Goal: Ask a question

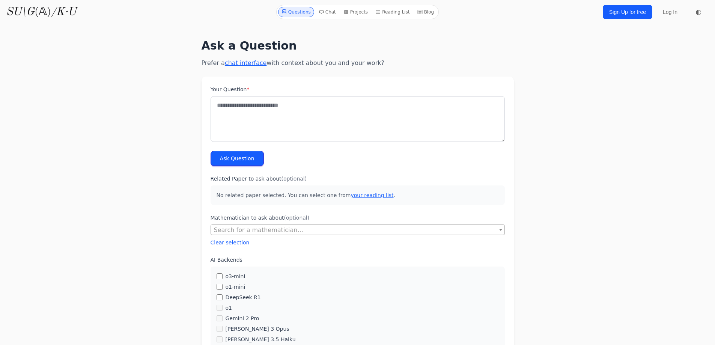
drag, startPoint x: 129, startPoint y: 111, endPoint x: 169, endPoint y: 111, distance: 40.2
click at [306, 119] on textarea "Your Question *" at bounding box center [358, 119] width 294 height 46
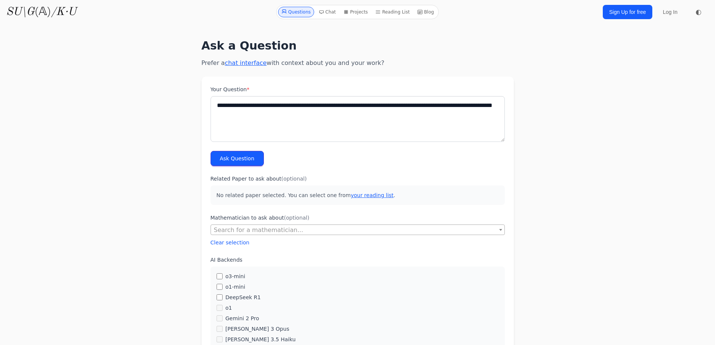
type textarea "**********"
click at [234, 155] on button "Ask Question" at bounding box center [237, 158] width 53 height 15
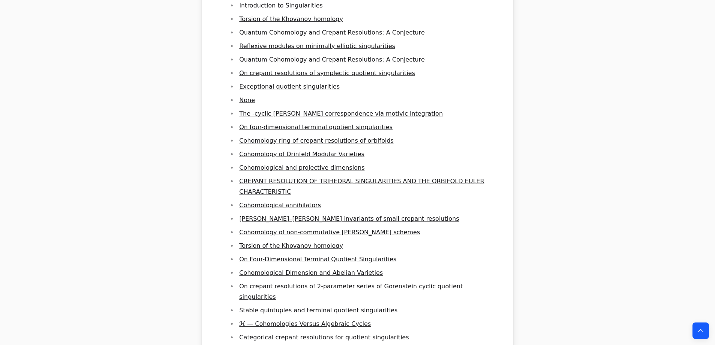
scroll to position [788, 0]
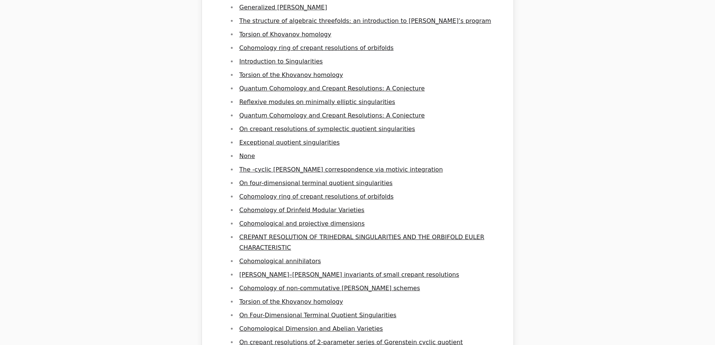
click at [287, 43] on li "Cohomology ring of crepant resolutions of orbifolds" at bounding box center [368, 48] width 263 height 11
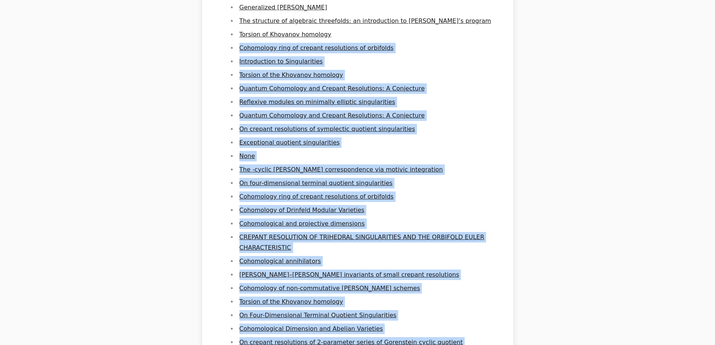
drag, startPoint x: 347, startPoint y: 11, endPoint x: 239, endPoint y: 11, distance: 108.1
click at [429, 43] on li "Cohomology ring of crepant resolutions of orbifolds" at bounding box center [368, 48] width 263 height 11
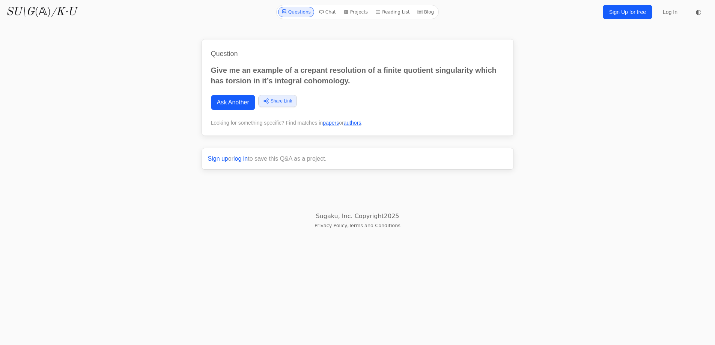
scroll to position [1089, 0]
click link "[PERSON_NAME]"
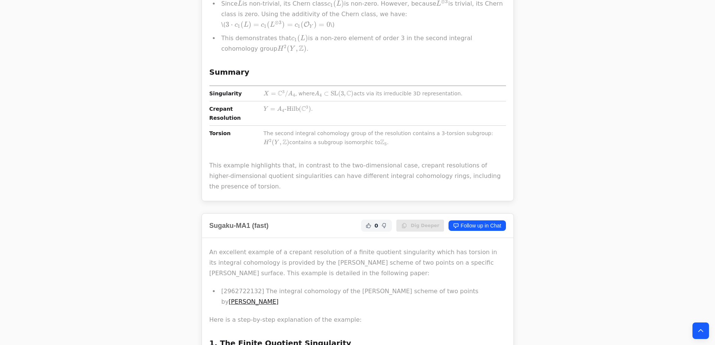
scroll to position [751, 0]
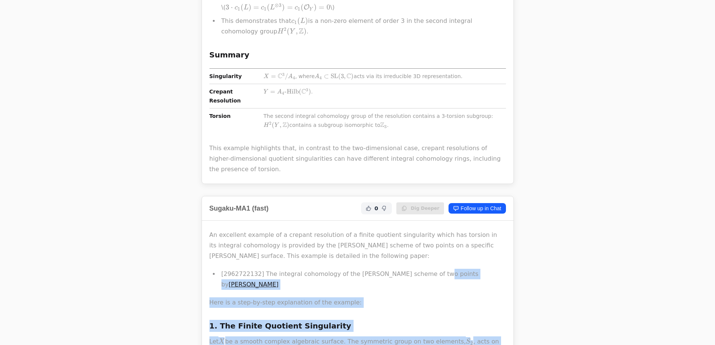
drag, startPoint x: 260, startPoint y: 227, endPoint x: 417, endPoint y: 227, distance: 156.5
click at [355, 269] on li "[2962722132] The integral cohomology of the Hilbert scheme of two points by Bur…" at bounding box center [362, 279] width 287 height 21
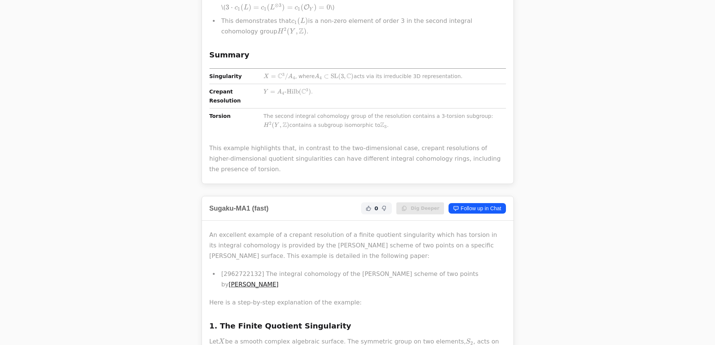
copy li "The integral cohomology of the Hilbert scheme of two point"
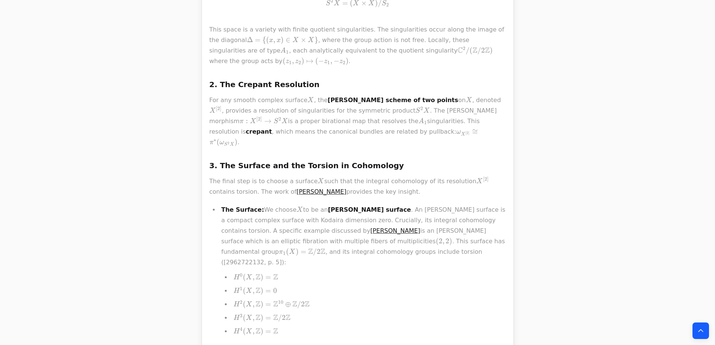
scroll to position [1126, 0]
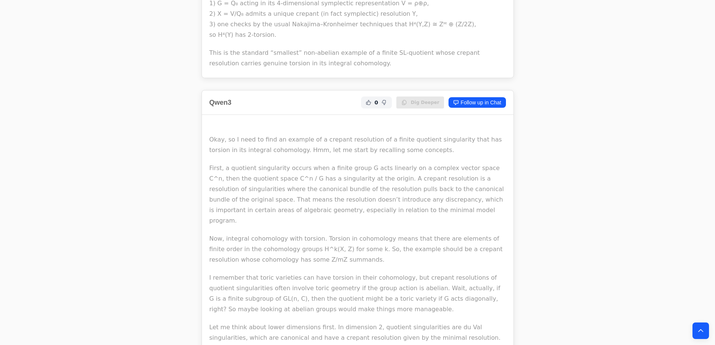
scroll to position [2140, 0]
